Goal: Information Seeking & Learning: Learn about a topic

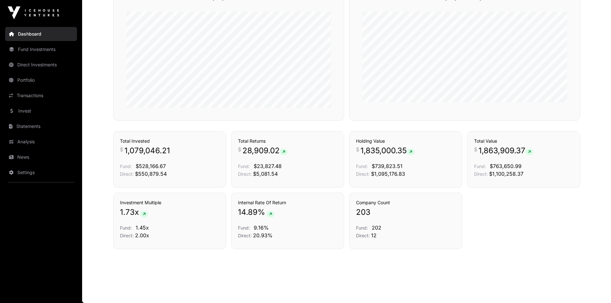
scroll to position [207, 0]
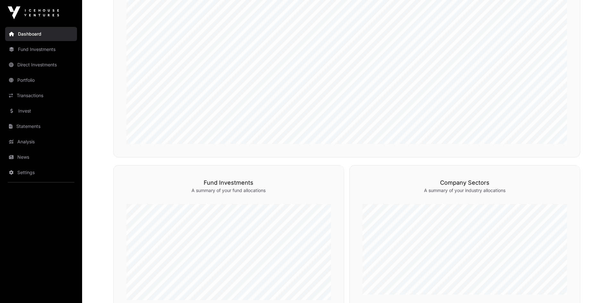
click at [22, 156] on link "News" at bounding box center [41, 157] width 72 height 14
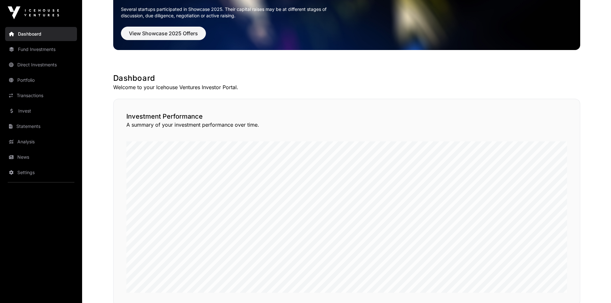
scroll to position [64, 0]
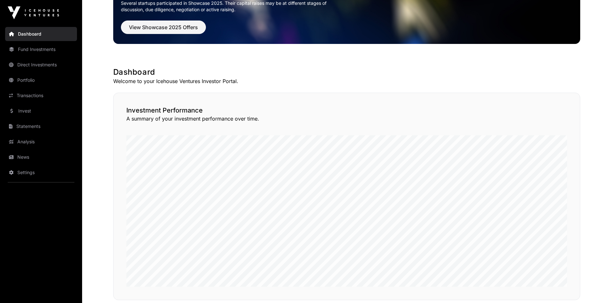
click at [23, 160] on link "News" at bounding box center [41, 157] width 72 height 14
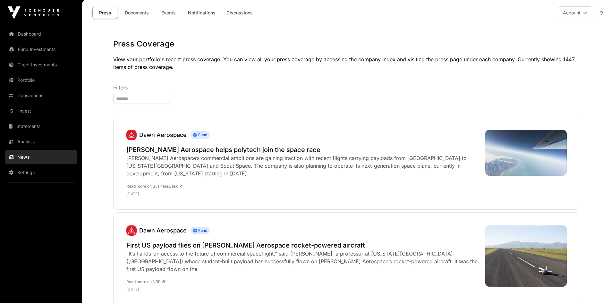
click at [133, 13] on link "Documents" at bounding box center [137, 13] width 32 height 12
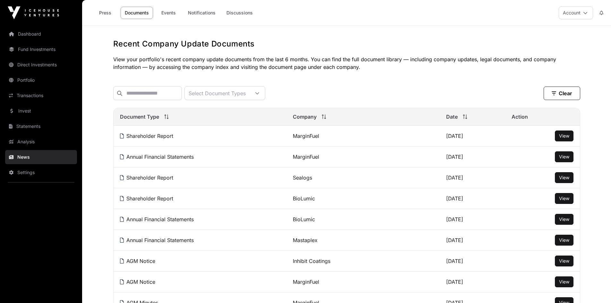
click at [170, 15] on link "Events" at bounding box center [169, 13] width 26 height 12
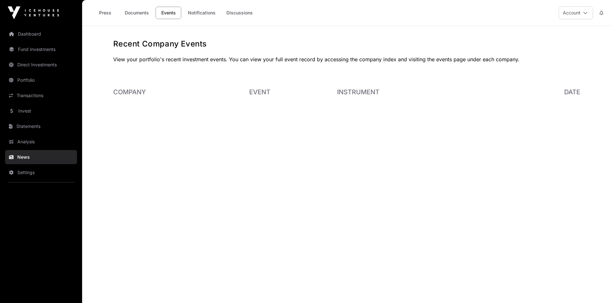
click at [207, 15] on link "Notifications" at bounding box center [202, 13] width 36 height 12
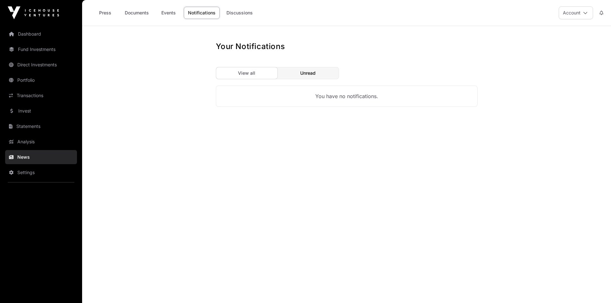
click at [242, 15] on link "Discussions" at bounding box center [239, 13] width 35 height 12
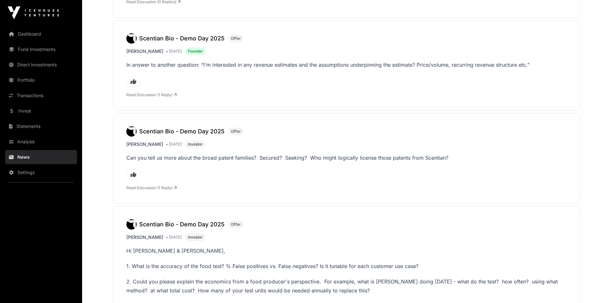
scroll to position [481, 0]
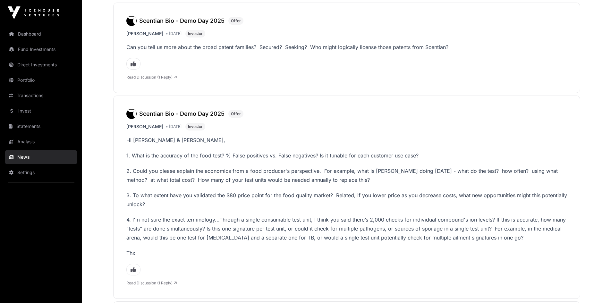
click at [24, 108] on link "Invest" at bounding box center [41, 111] width 72 height 14
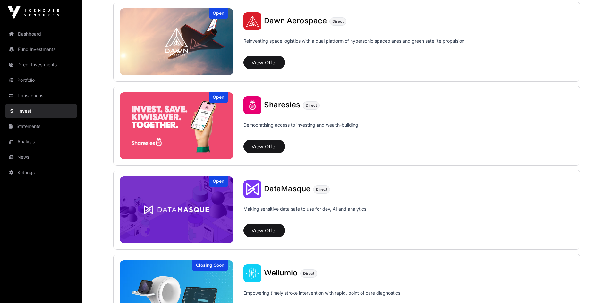
scroll to position [742, 0]
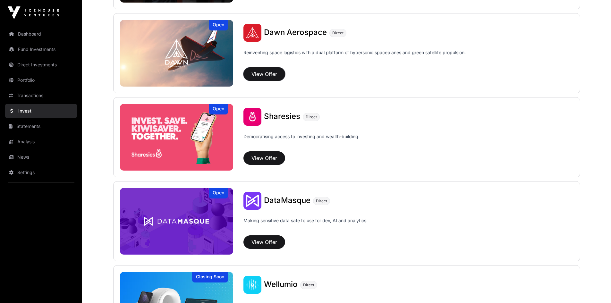
click at [269, 75] on button "View Offer" at bounding box center [265, 73] width 42 height 13
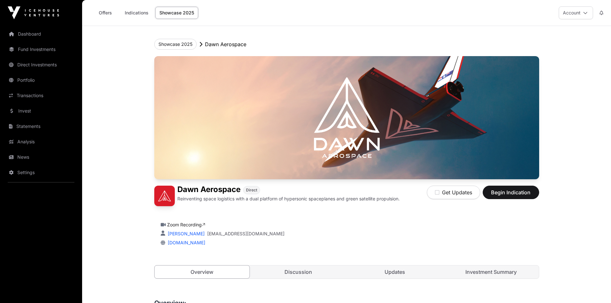
click at [167, 13] on link "Showcase 2025" at bounding box center [176, 13] width 43 height 12
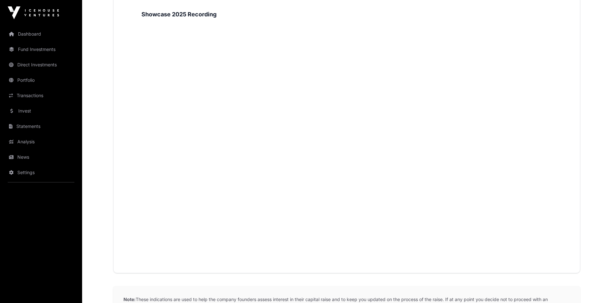
scroll to position [816, 0]
